Goal: Information Seeking & Learning: Find specific fact

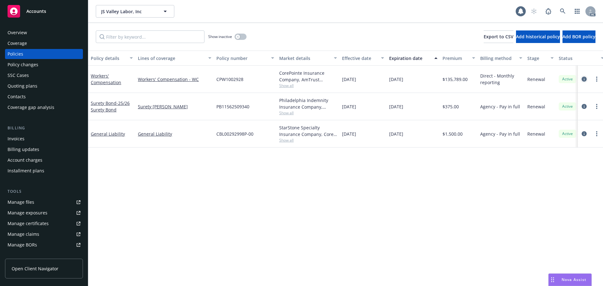
click at [585, 78] on icon "circleInformation" at bounding box center [584, 79] width 5 height 5
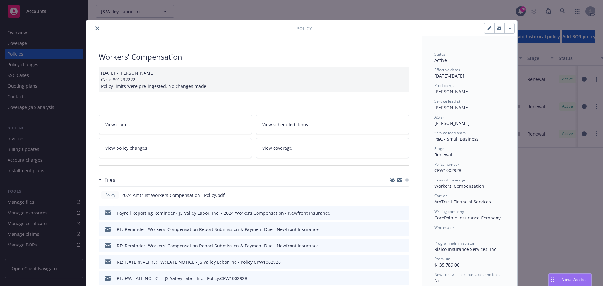
drag, startPoint x: 470, startPoint y: 108, endPoint x: 429, endPoint y: 112, distance: 40.4
copy span "[PERSON_NAME]"
click at [95, 27] on icon "close" at bounding box center [97, 28] width 4 height 4
